Goal: Book appointment/travel/reservation

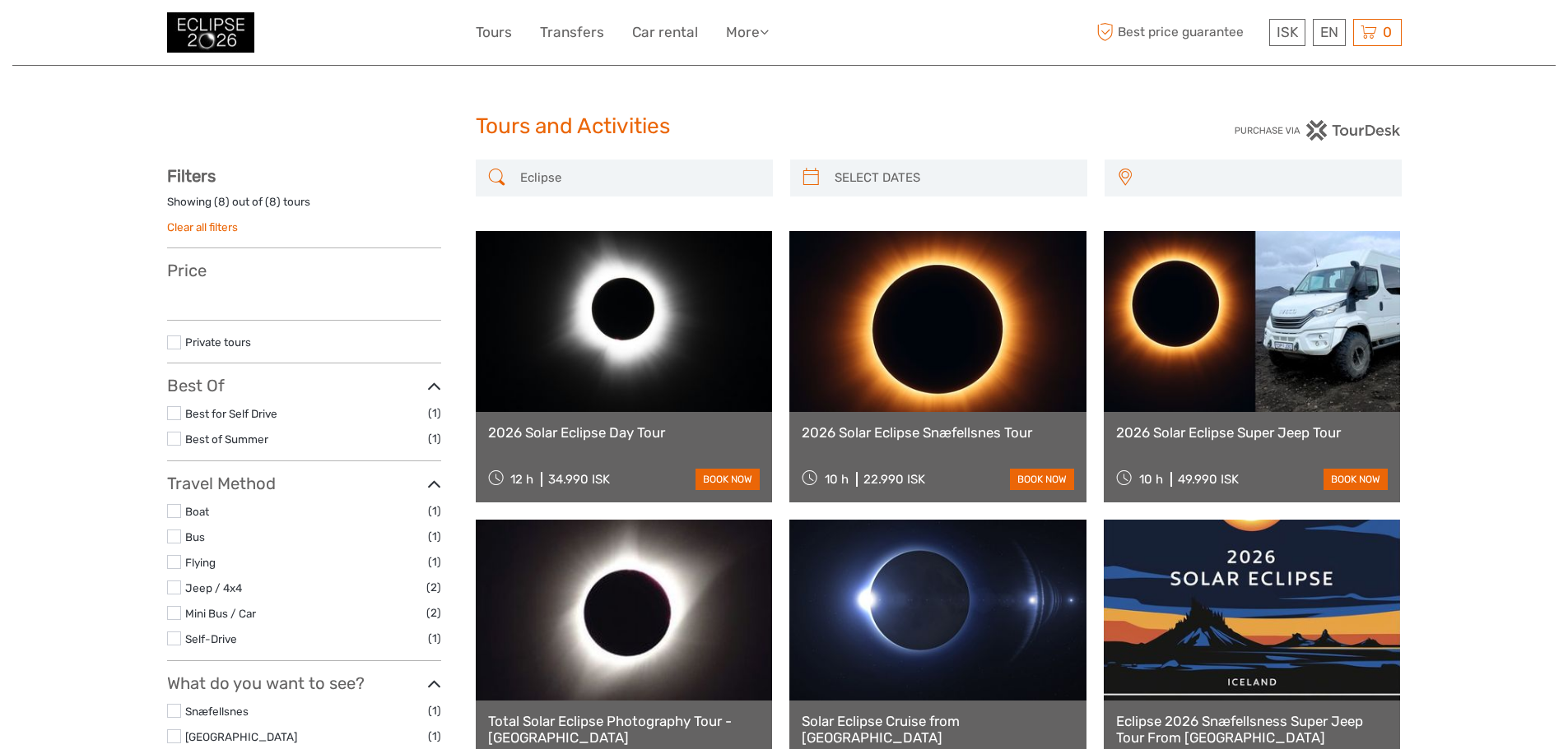
select select
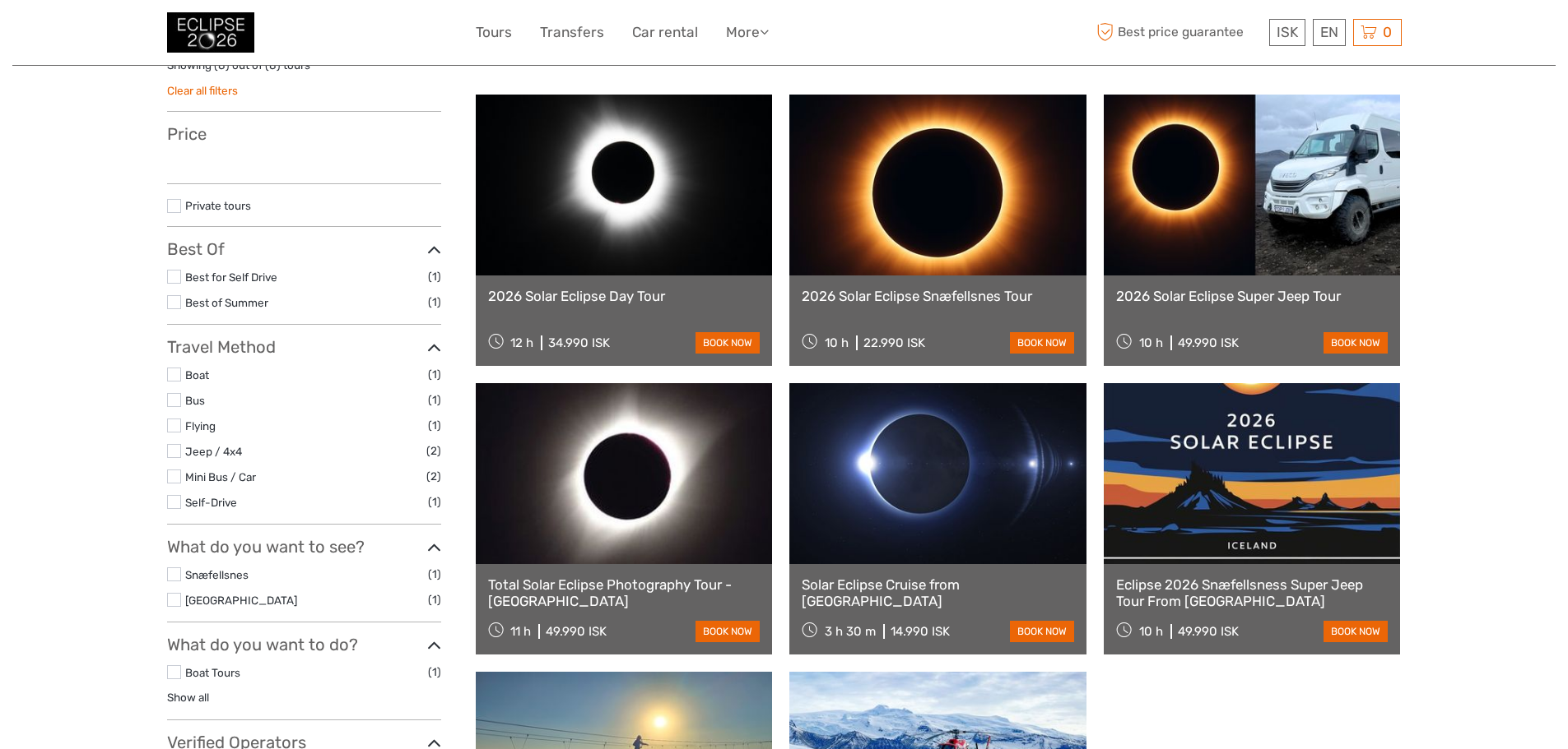
scroll to position [165, 0]
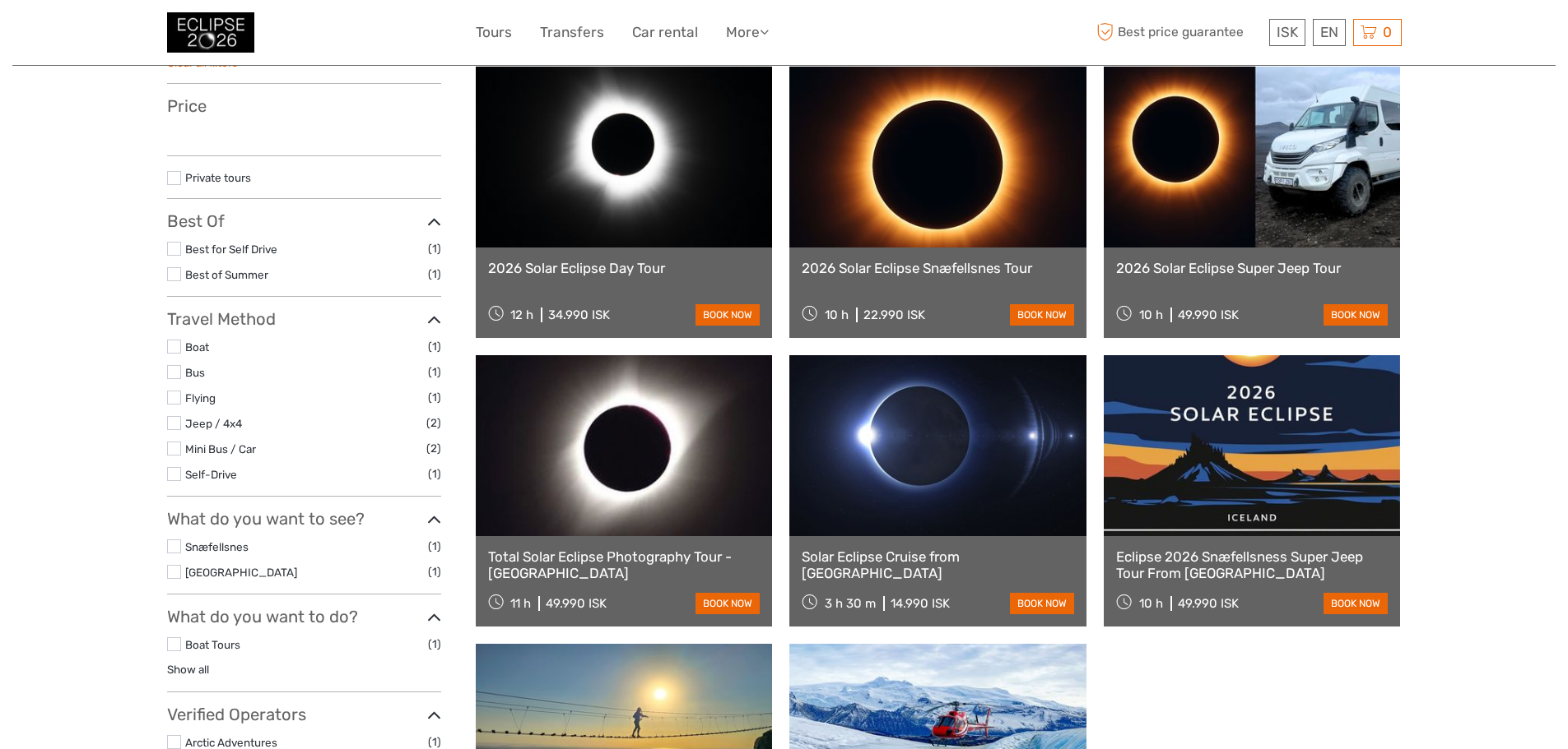
select select
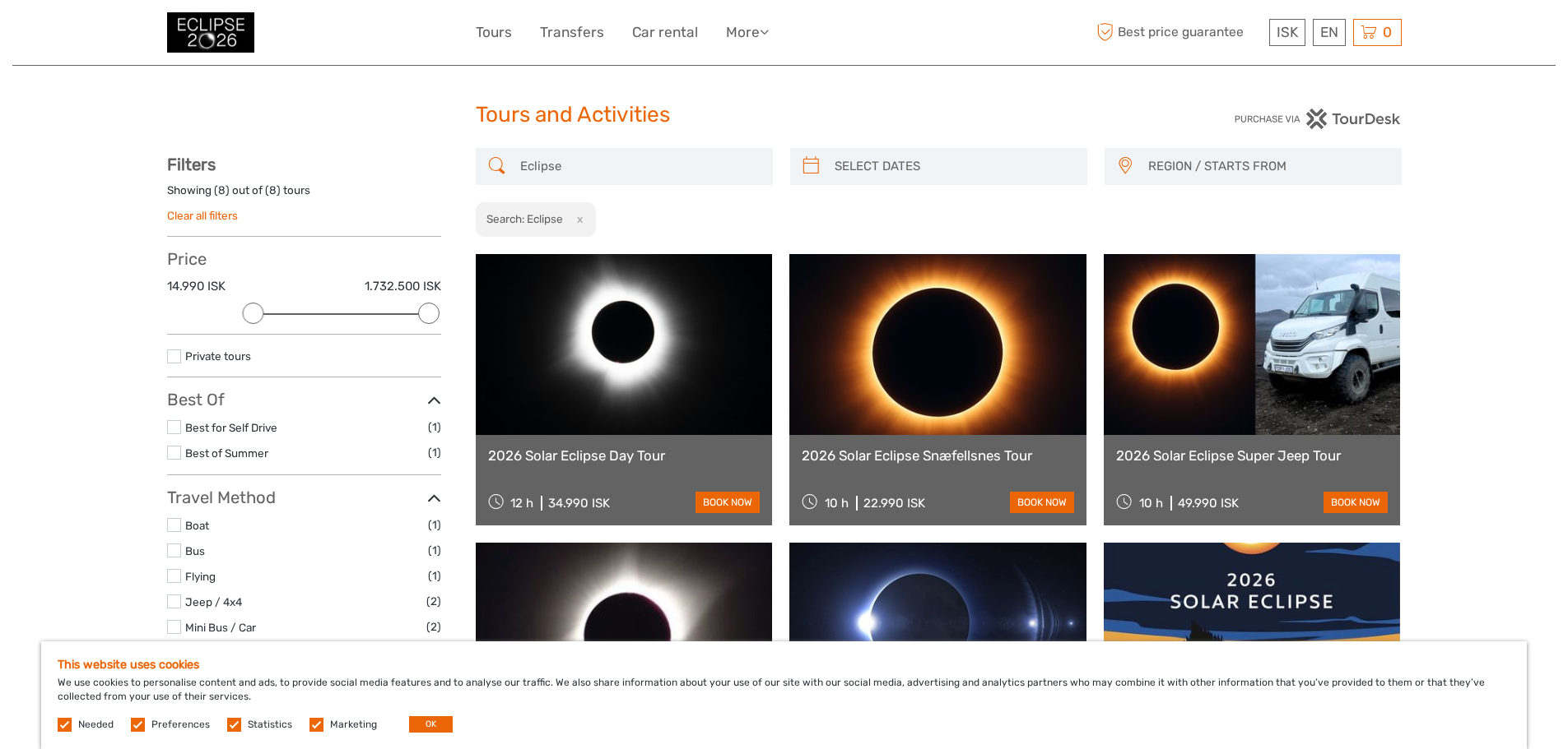
scroll to position [0, 0]
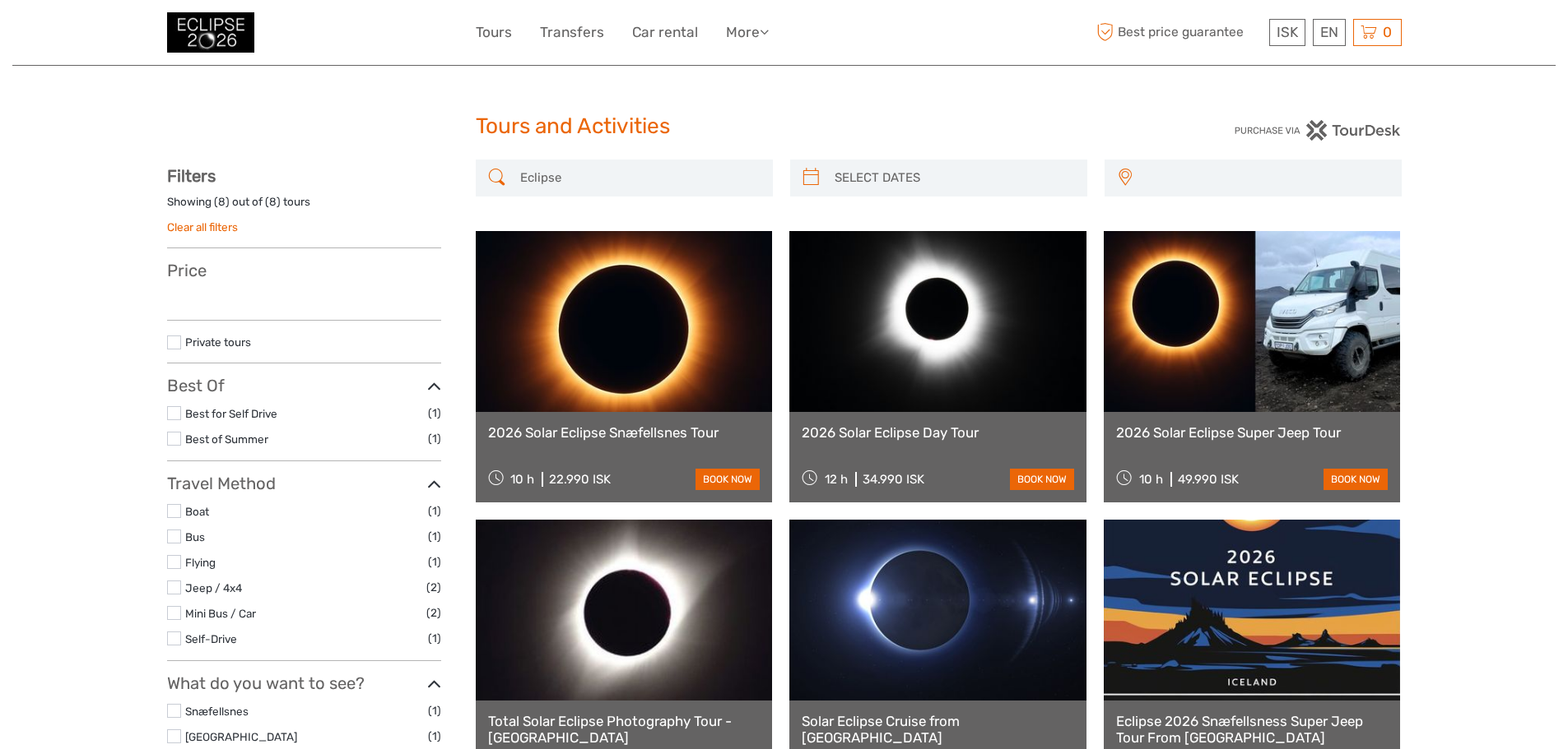
select select
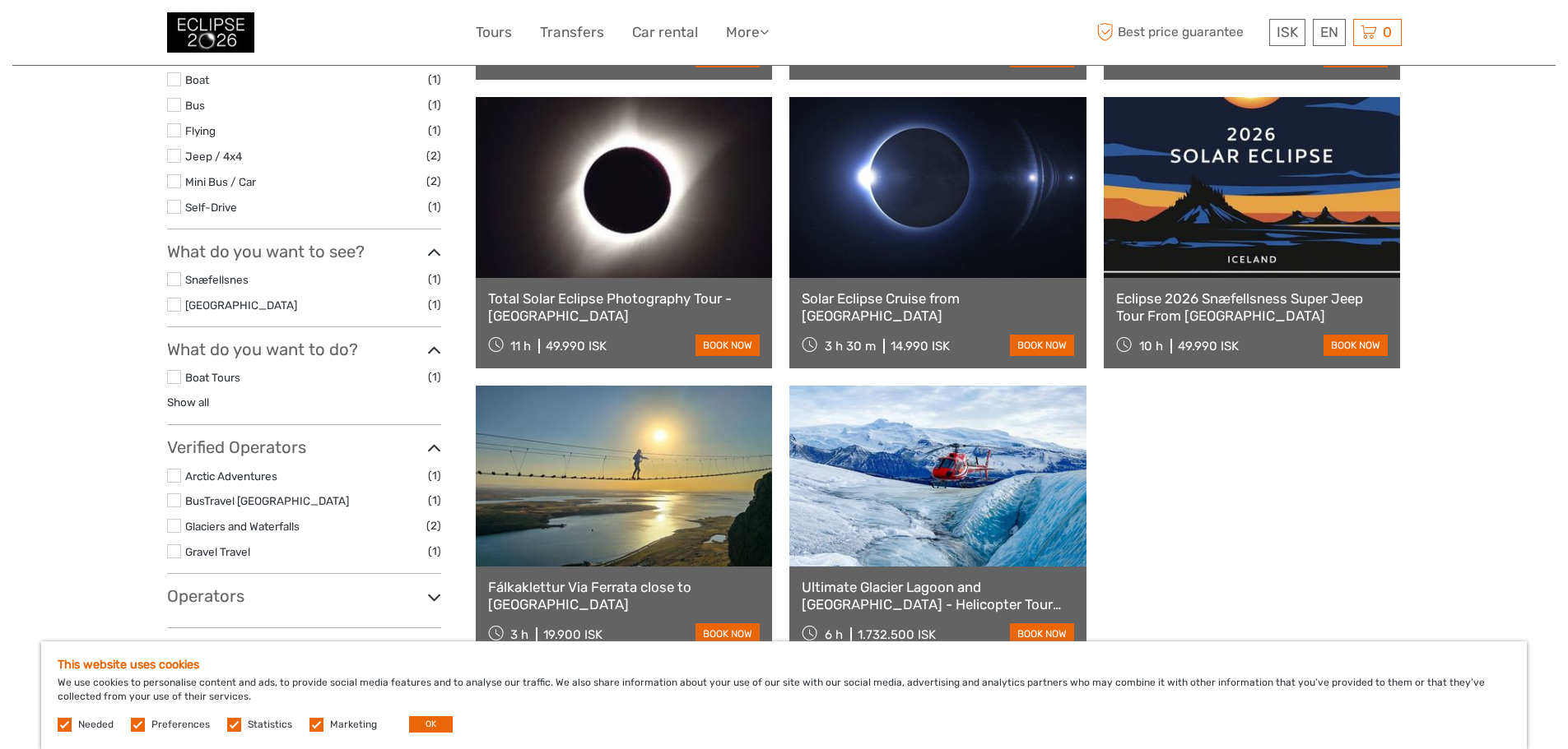
scroll to position [494, 0]
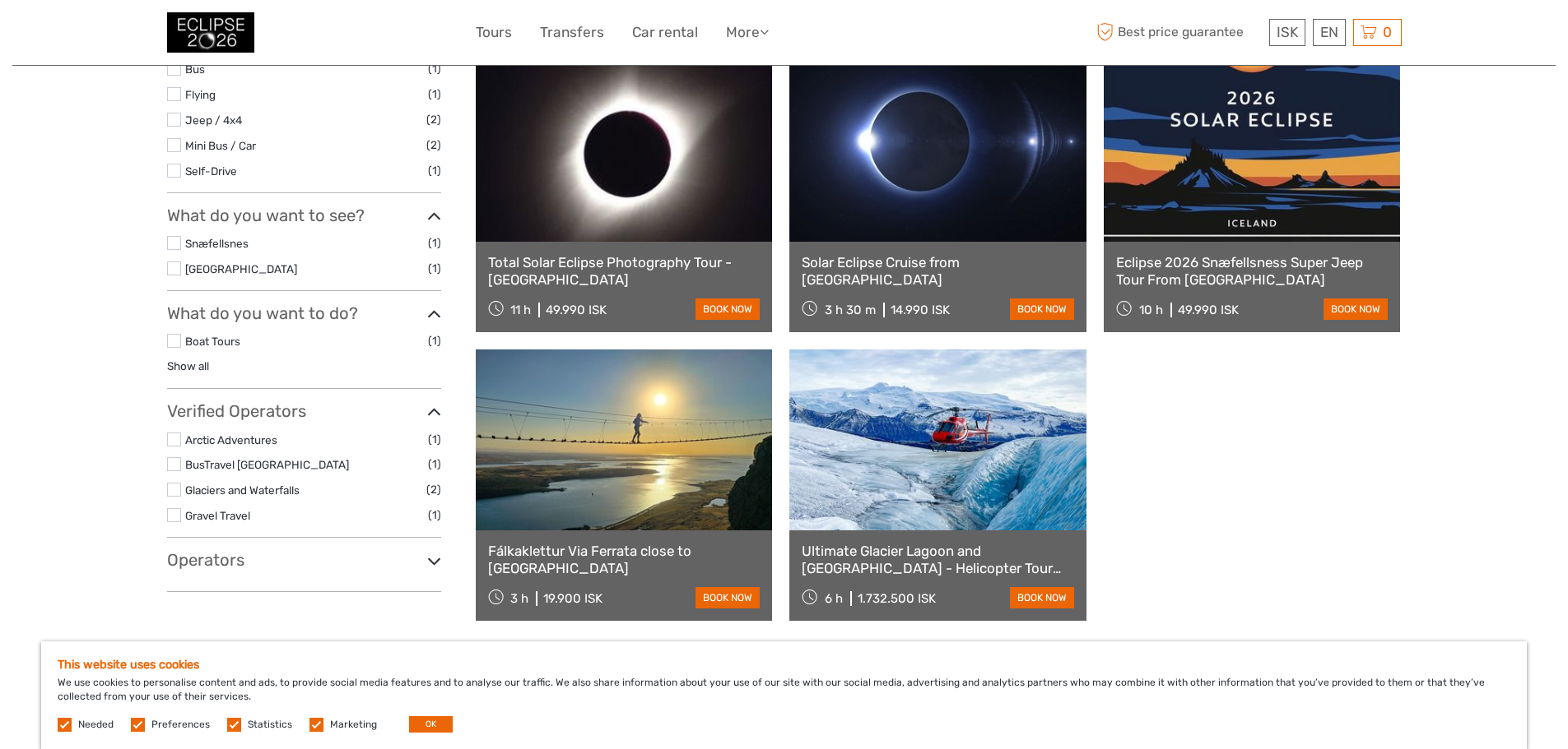
click at [891, 261] on link "Solar Eclipse Cruise from [GEOGRAPHIC_DATA]" at bounding box center [938, 271] width 272 height 34
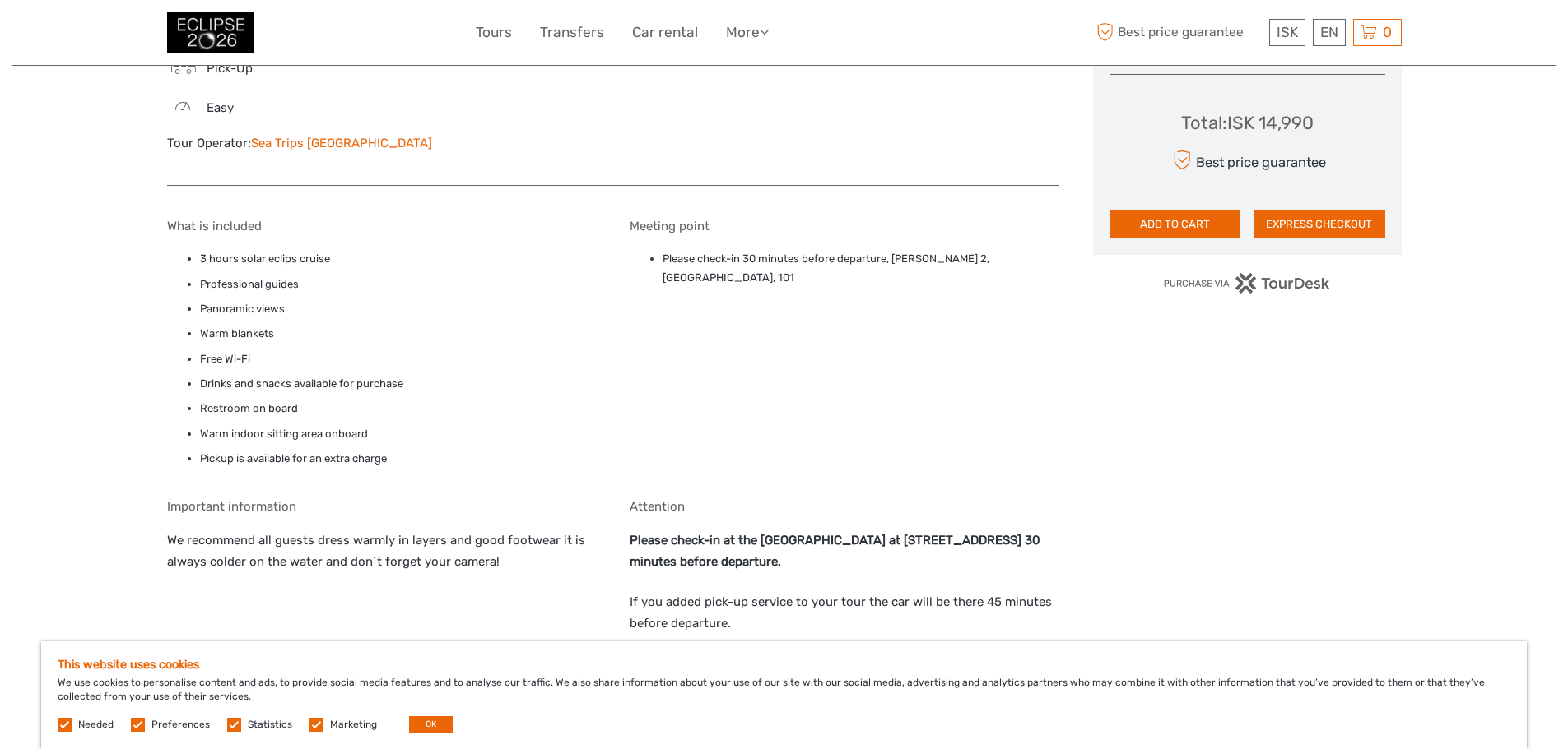
scroll to position [1069, 0]
